Goal: Navigation & Orientation: Find specific page/section

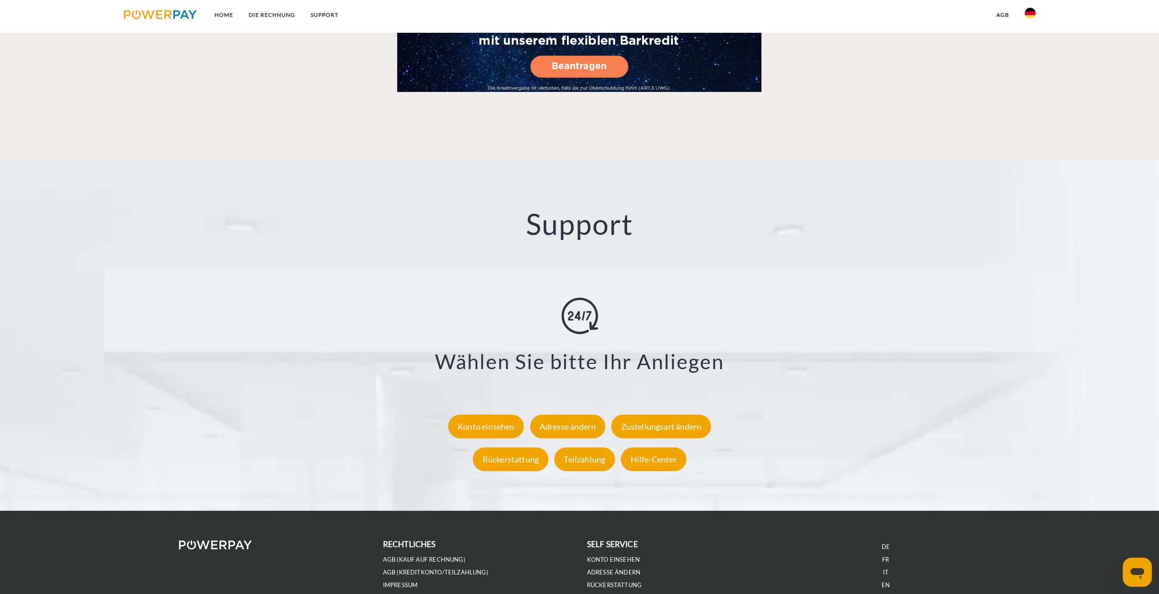
scroll to position [1548, 0]
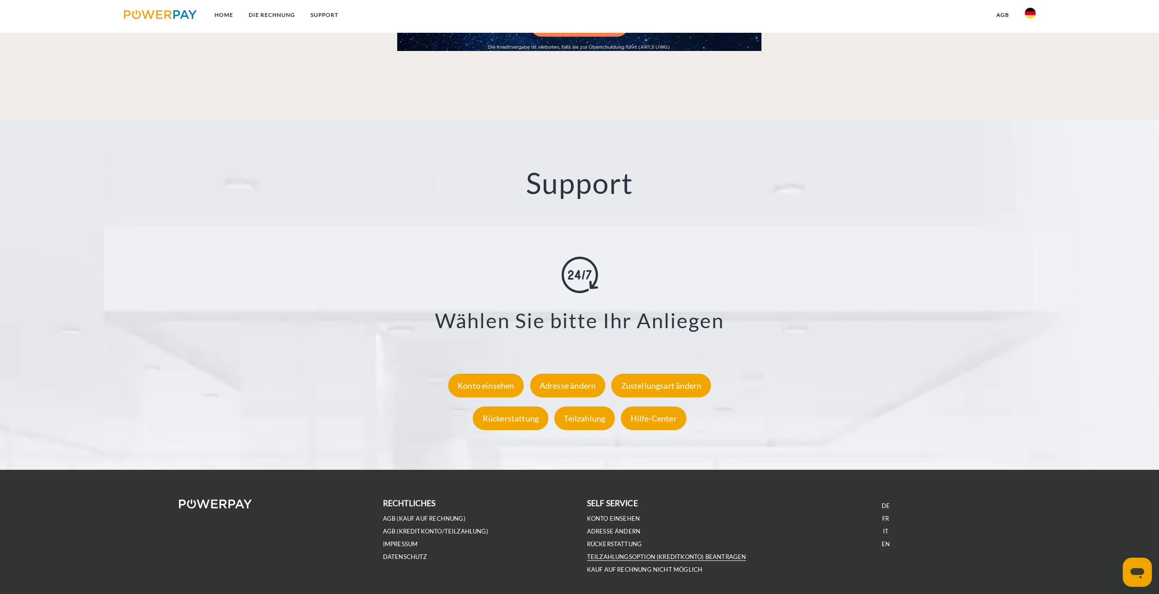
click at [637, 556] on link "Teilzahlungsoption (KREDITKONTO) beantragen" at bounding box center [666, 557] width 159 height 8
click at [631, 570] on link "Kauf auf Rechnung nicht möglich" at bounding box center [645, 570] width 116 height 8
click at [588, 419] on div "Teilzahlung" at bounding box center [584, 419] width 61 height 24
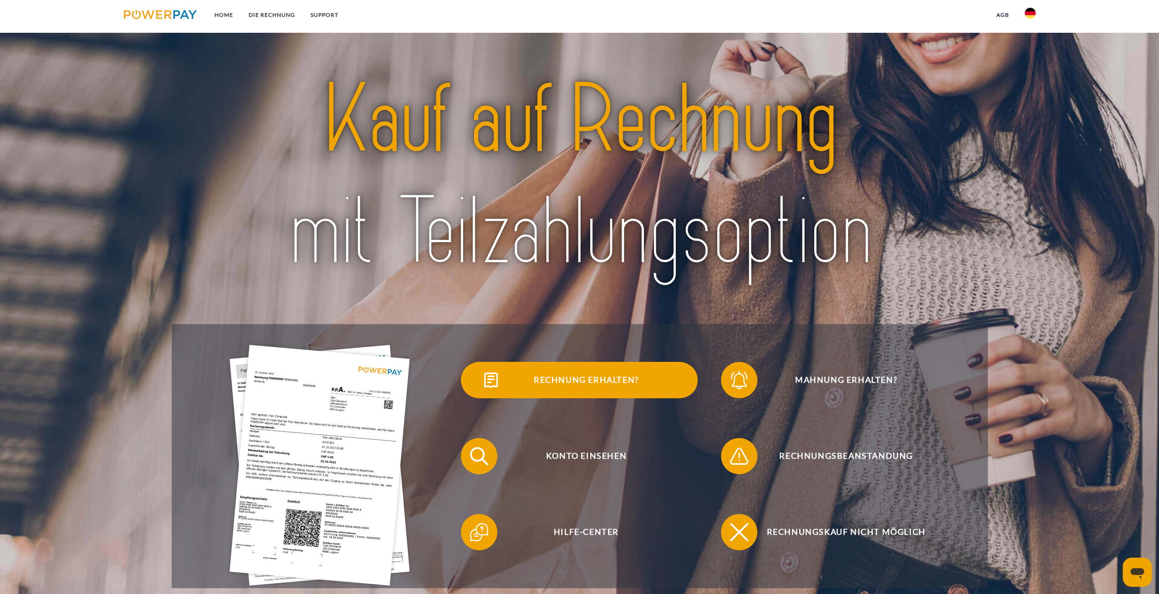
scroll to position [0, 0]
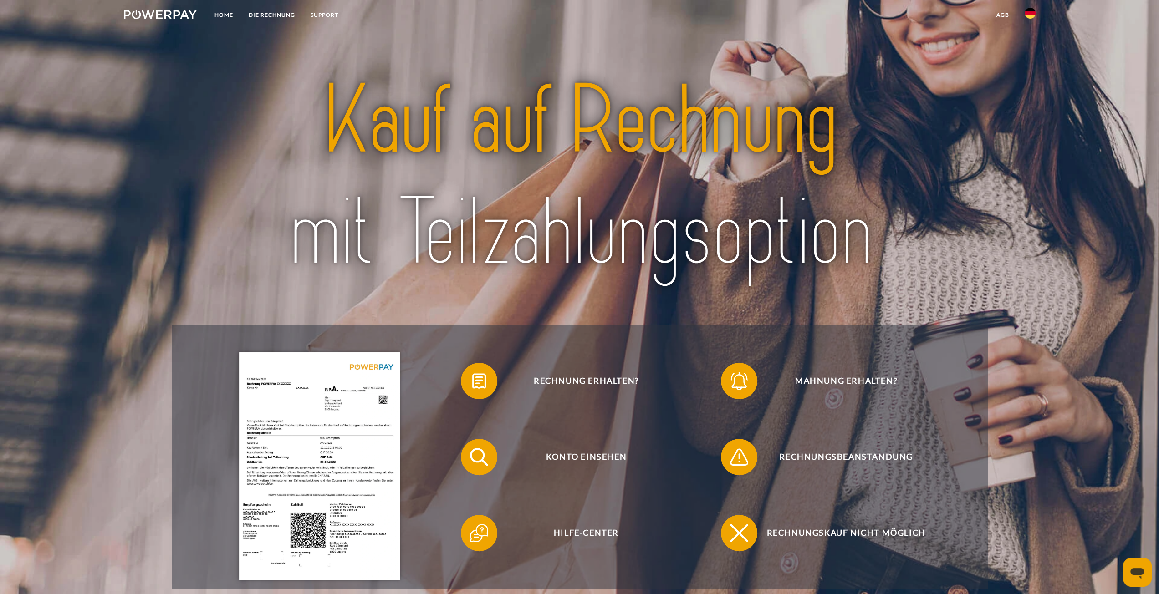
click at [144, 13] on img at bounding box center [160, 14] width 73 height 9
click at [170, 12] on img at bounding box center [160, 14] width 73 height 9
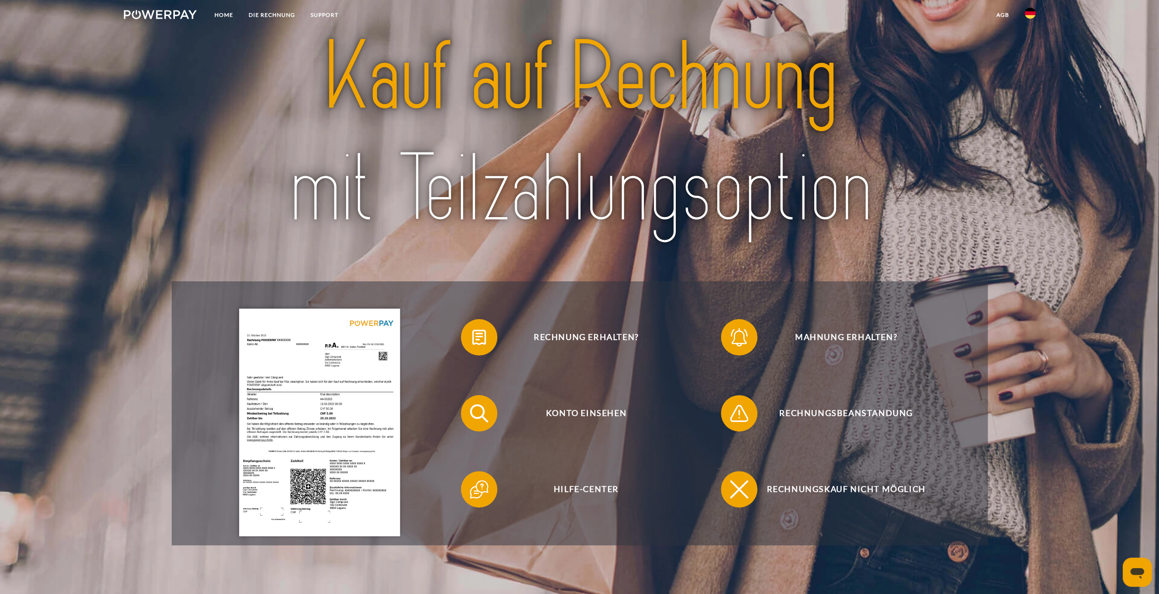
scroll to position [46, 0]
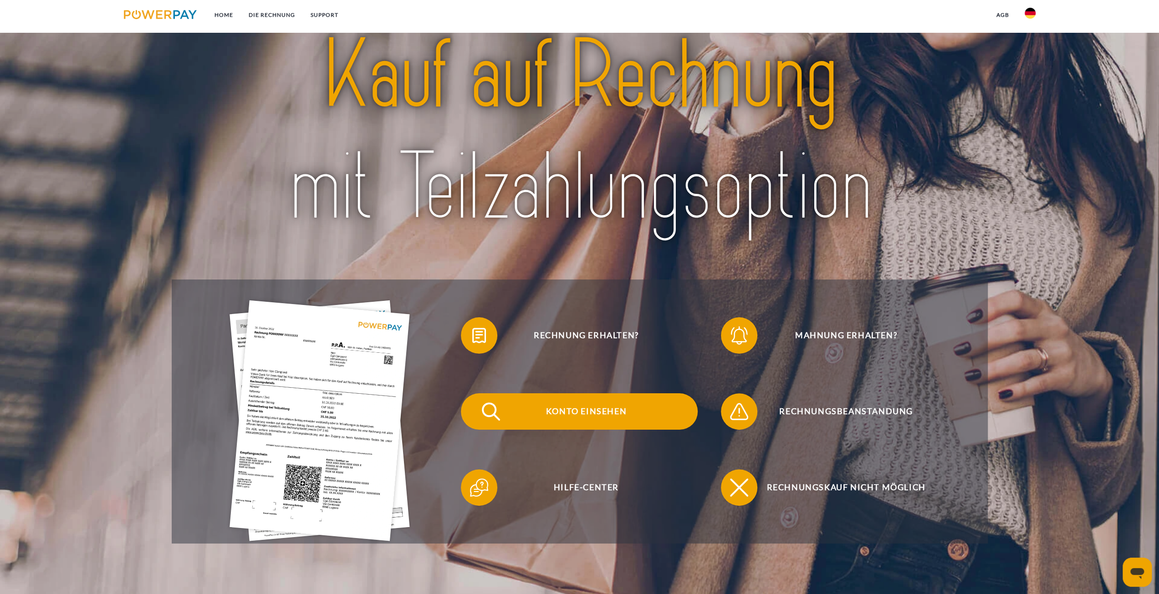
click at [574, 408] on span "Konto einsehen" at bounding box center [585, 411] width 223 height 36
